Goal: Transaction & Acquisition: Purchase product/service

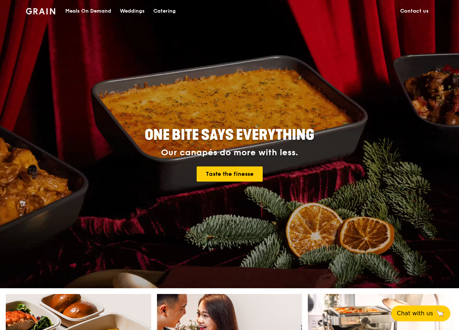
click at [417, 11] on link "Contact us" at bounding box center [413, 11] width 37 height 22
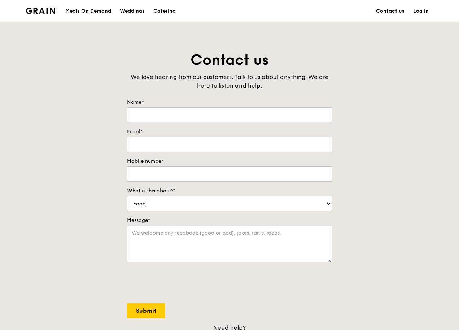
click at [427, 11] on link "Log in" at bounding box center [420, 11] width 24 height 22
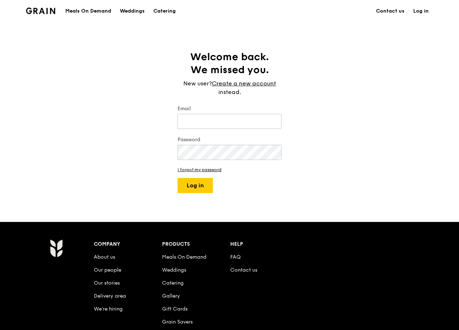
type input "custsvc-csky@capitaland.com"
click at [203, 186] on button "Log in" at bounding box center [194, 185] width 35 height 15
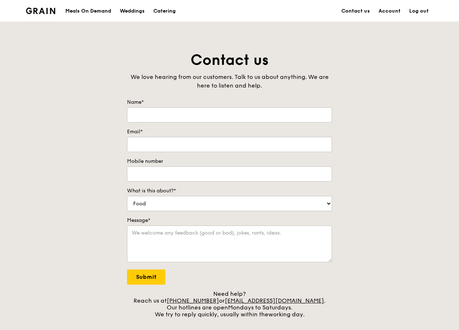
type input "Chris"
type input "custsvc-csky@capitaland.com"
type input "81273150"
click at [387, 12] on link "Account" at bounding box center [389, 11] width 31 height 22
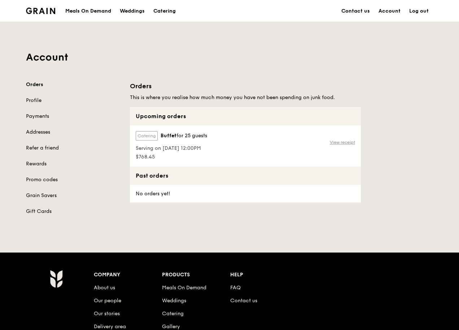
click at [339, 142] on link "View receipt" at bounding box center [342, 143] width 25 height 6
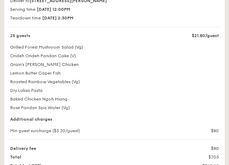
scroll to position [146, 0]
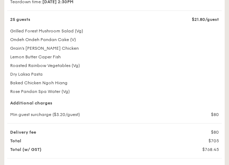
drag, startPoint x: 11, startPoint y: 94, endPoint x: 73, endPoint y: 96, distance: 62.4
click at [73, 94] on div "Rose Pandan Spa Water (Vg)" at bounding box center [114, 92] width 217 height 6
drag, startPoint x: 73, startPoint y: 96, endPoint x: 77, endPoint y: 95, distance: 3.6
click at [77, 94] on div "Rose Pandan Spa Water (Vg)" at bounding box center [114, 92] width 217 height 6
drag, startPoint x: 55, startPoint y: 50, endPoint x: 3, endPoint y: 50, distance: 51.9
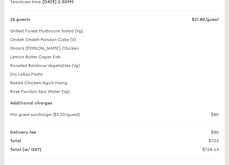
click at [3, 50] on div "Grain's [PERSON_NAME] Chicken" at bounding box center [114, 48] width 223 height 6
click at [101, 50] on div "Grain's [PERSON_NAME] Chicken" at bounding box center [114, 48] width 217 height 6
click at [148, 57] on div "Lemon Butter Caper Fish" at bounding box center [114, 57] width 217 height 6
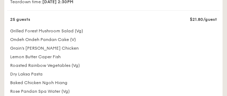
click at [141, 86] on div "Baked Chicken Ngoh Hiang" at bounding box center [113, 83] width 215 height 6
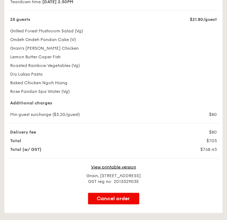
drag, startPoint x: 75, startPoint y: 94, endPoint x: 9, endPoint y: 78, distance: 67.3
click at [9, 78] on div "25 guests $21.80/guest Grilled Forest Mushroom Salad (Vg) Ondeh Ondeh Pandan Ca…" at bounding box center [113, 70] width 212 height 107
drag, startPoint x: 9, startPoint y: 78, endPoint x: 94, endPoint y: 88, distance: 85.3
click at [94, 86] on div "Baked Chicken Ngoh Hiang" at bounding box center [113, 83] width 215 height 6
drag, startPoint x: 73, startPoint y: 93, endPoint x: 1, endPoint y: 26, distance: 98.0
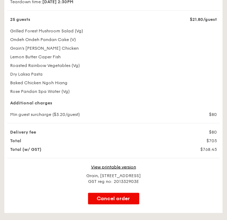
click at [1, 26] on div "Your order will be delivered on Sep 2 Your Grain Event #P6746 Deliver to 79 Rob…" at bounding box center [113, 66] width 227 height 295
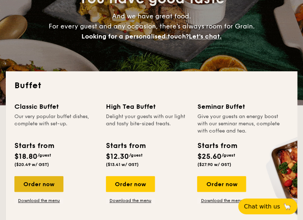
scroll to position [102, 0]
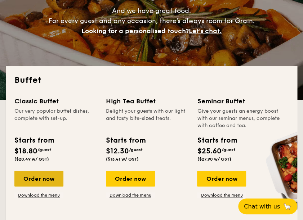
click at [52, 165] on div "Order now" at bounding box center [38, 179] width 49 height 16
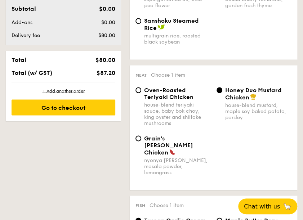
scroll to position [384, 0]
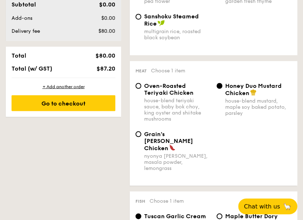
click at [162, 87] on span "Oven-Roasted Teriyaki Chicken" at bounding box center [168, 89] width 49 height 14
click at [141, 87] on input "Oven-Roasted Teriyaki Chicken house-blend teriyaki sauce, baby bok choy, king o…" at bounding box center [139, 86] width 6 height 6
radio input "true"
click at [227, 89] on span "Honey Duo Mustard Chicken" at bounding box center [253, 89] width 57 height 14
click at [222, 89] on input "Honey Duo Mustard Chicken house-blend mustard, maple soy baked potato, parsley" at bounding box center [220, 86] width 6 height 6
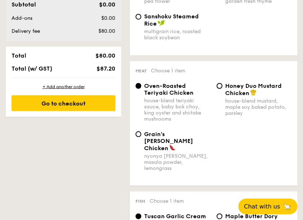
radio input "true"
click at [227, 119] on div "Oven-Roasted Teriyaki Chicken house-blend teriyaki sauce, baby bok choy, king o…" at bounding box center [214, 106] width 162 height 48
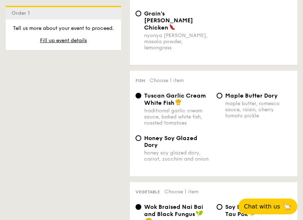
scroll to position [529, 0]
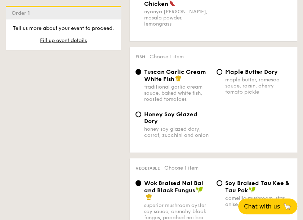
click at [227, 77] on div "maple butter, romesco sauce, raisin, cherry tomato pickle" at bounding box center [258, 86] width 67 height 18
click at [222, 75] on input "Maple Butter Dory maple butter, romesco sauce, raisin, cherry tomato pickle" at bounding box center [220, 72] width 6 height 6
radio input "true"
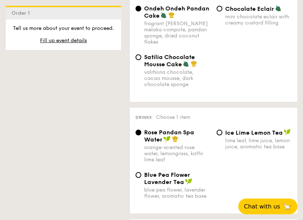
scroll to position [865, 0]
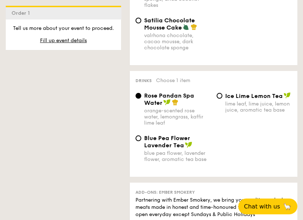
click at [161, 135] on span "Blue Pea Flower Lavender Tea" at bounding box center [167, 142] width 46 height 14
click at [141, 136] on input "Blue Pea Flower Lavender Tea blue pea flower, lavender flower, aromatic tea base" at bounding box center [139, 139] width 6 height 6
radio input "true"
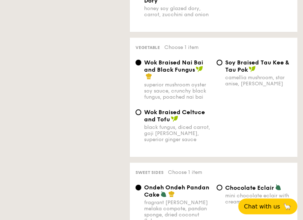
scroll to position [411, 0]
